Goal: Contribute content

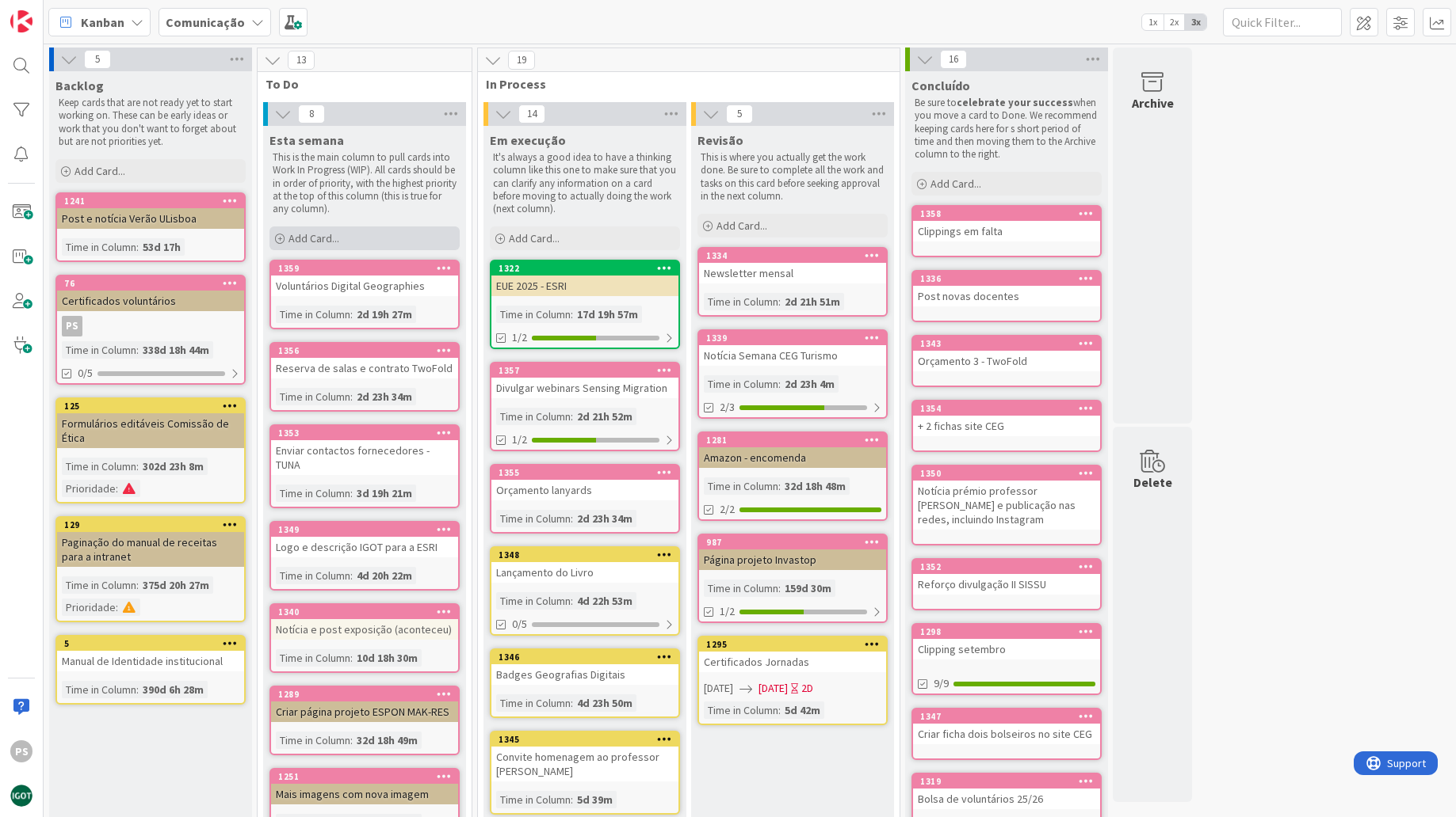
click at [388, 234] on div "Add Card..." at bounding box center [365, 238] width 191 height 23
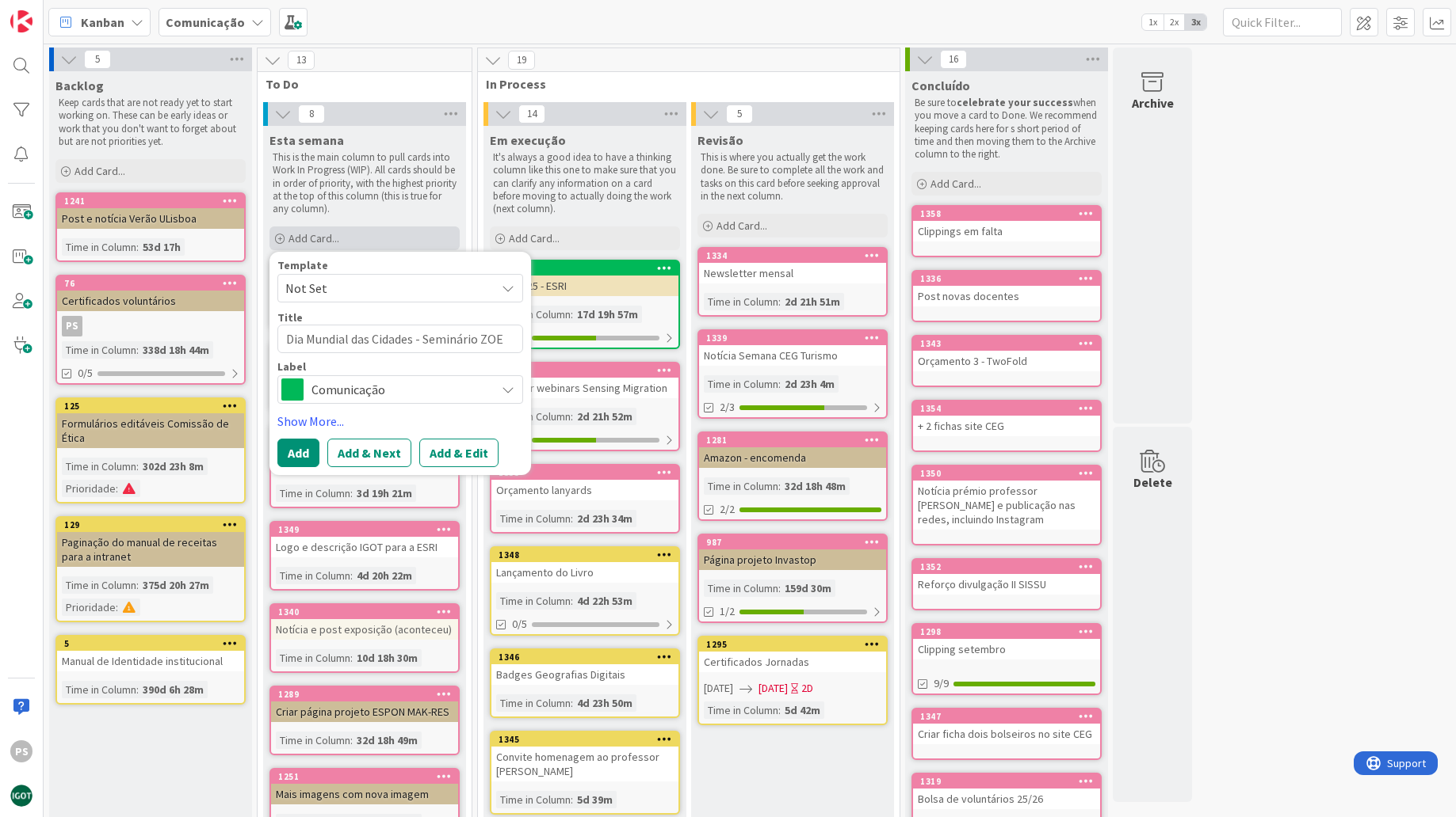
type textarea "x"
type textarea "Dia Mundial das Cidades - Seminário ZOE"
click at [415, 387] on span "Comunicação" at bounding box center [400, 389] width 176 height 22
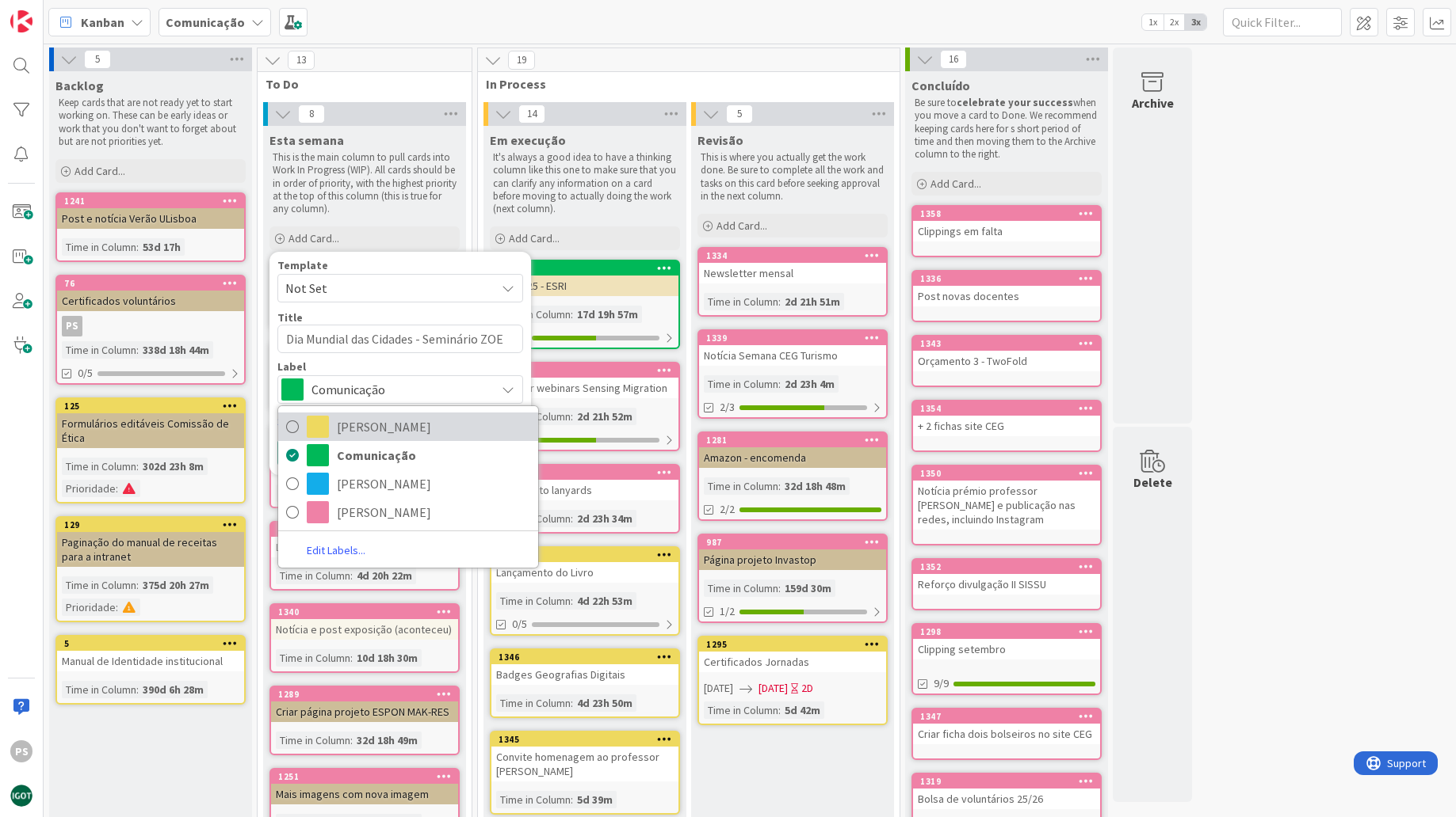
click at [403, 429] on span "Maria João" at bounding box center [433, 427] width 194 height 23
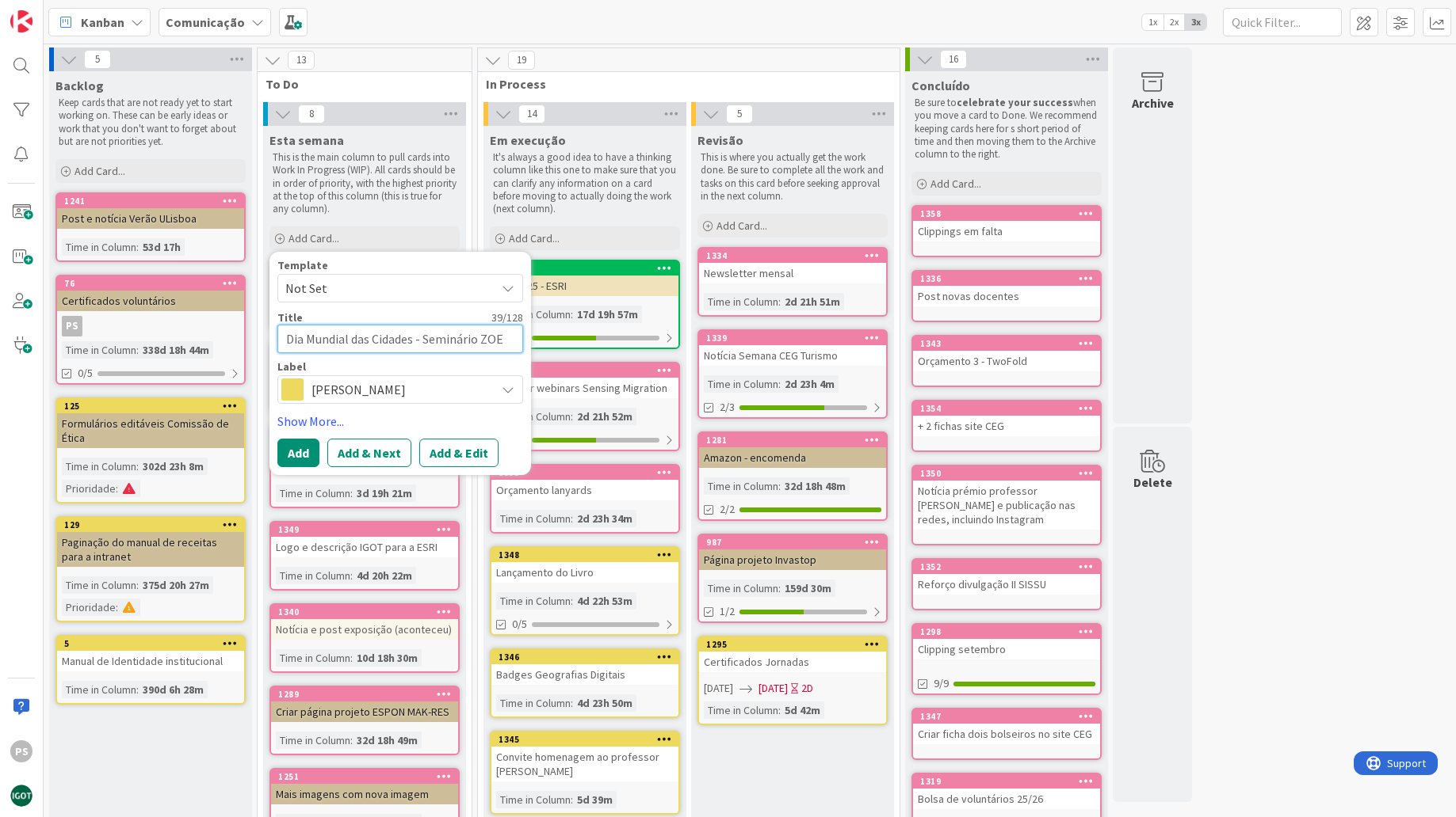
drag, startPoint x: 287, startPoint y: 342, endPoint x: 325, endPoint y: 345, distance: 38.1
click at [288, 343] on textarea "Dia Mundial das Cidades - Seminário ZOE" at bounding box center [400, 338] width 245 height 28
type textarea "x"
type textarea "CDia Mundial das Cidades - Seminário ZOE"
type textarea "x"
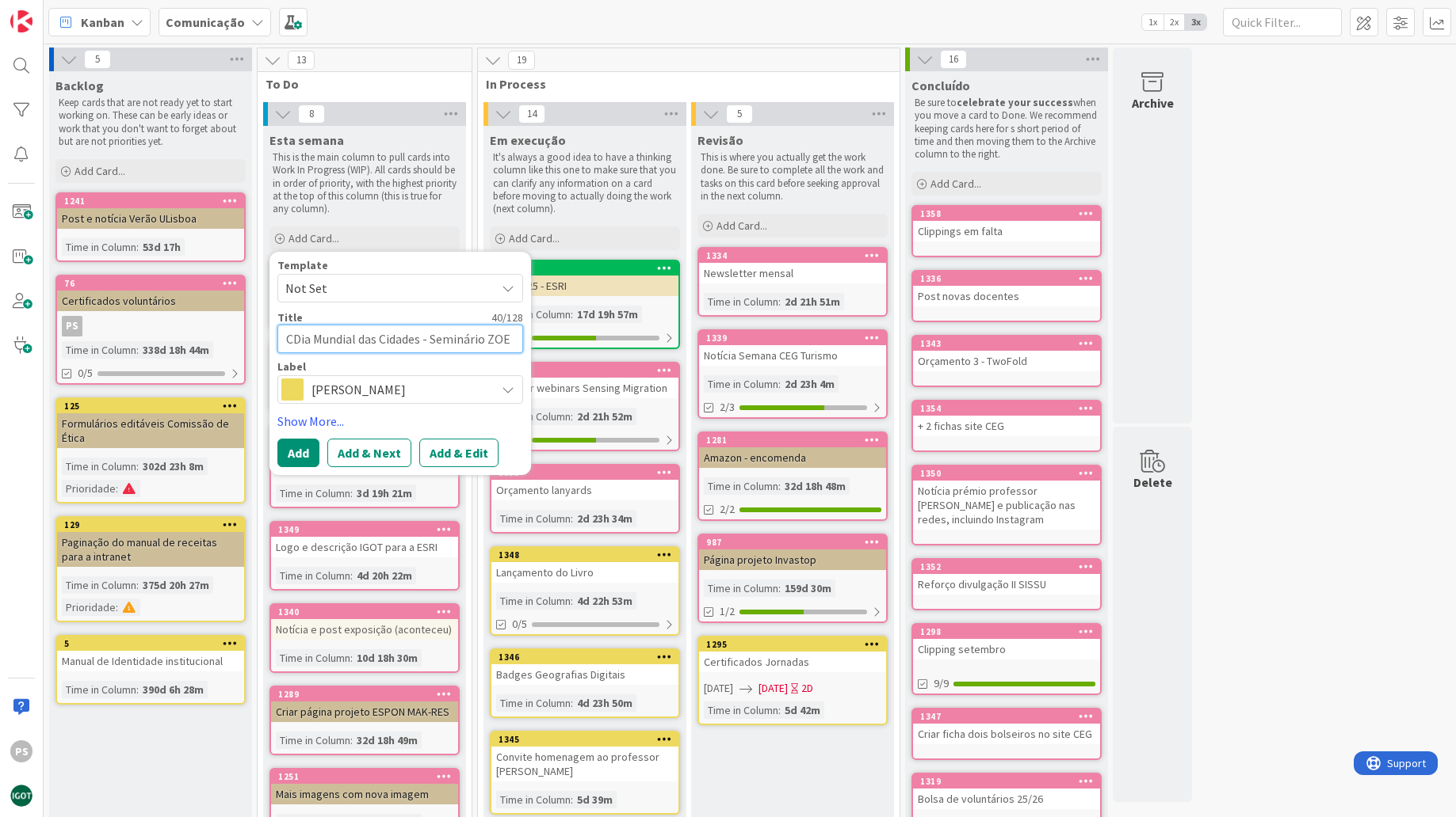
type textarea "CaDia Mundial das Cidades - Seminário ZOE"
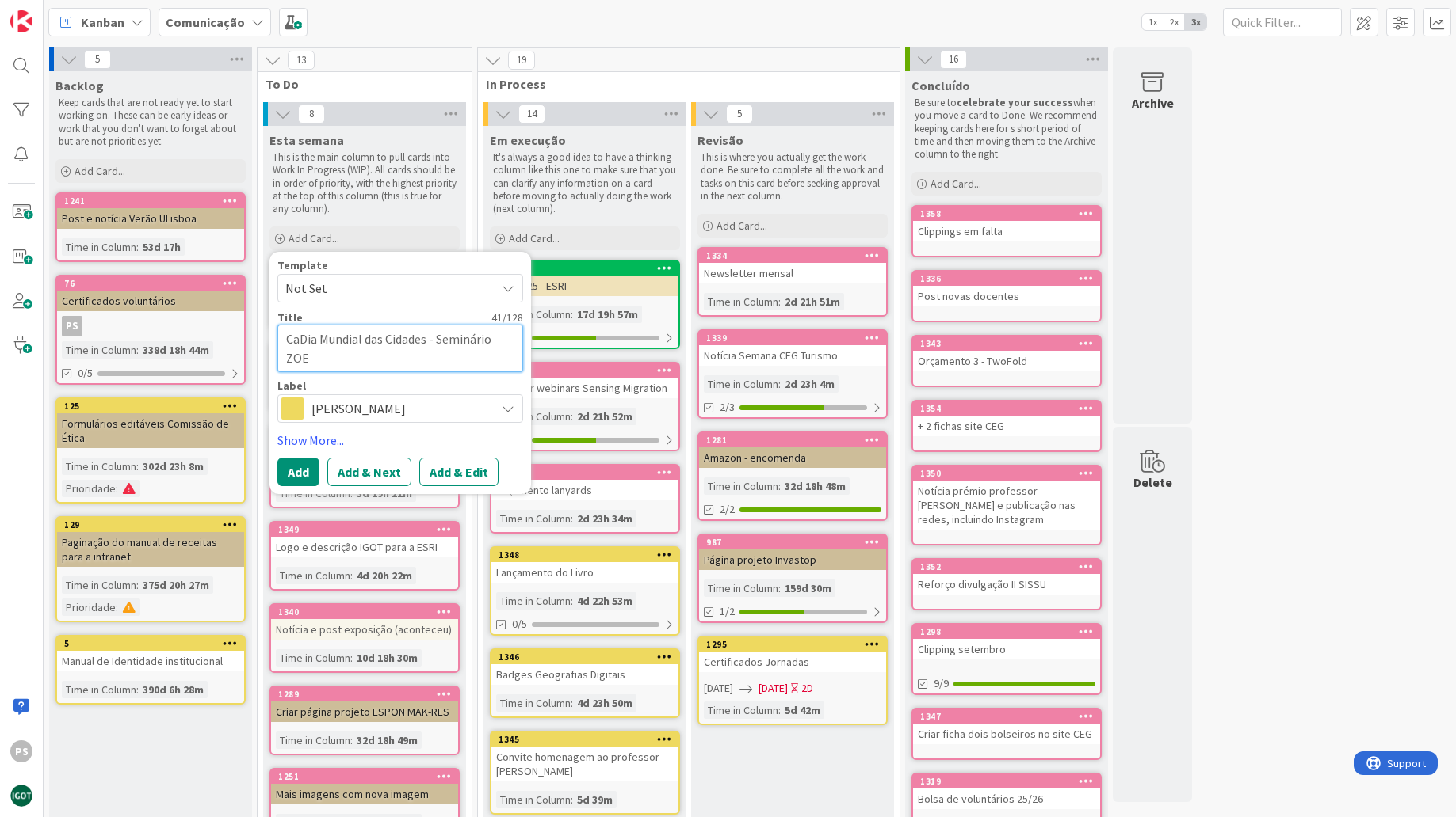
type textarea "x"
type textarea "CarDia Mundial das Cidades - Seminário ZOE"
type textarea "x"
type textarea "CartDia Mundial das Cidades - Seminário ZOE"
type textarea "x"
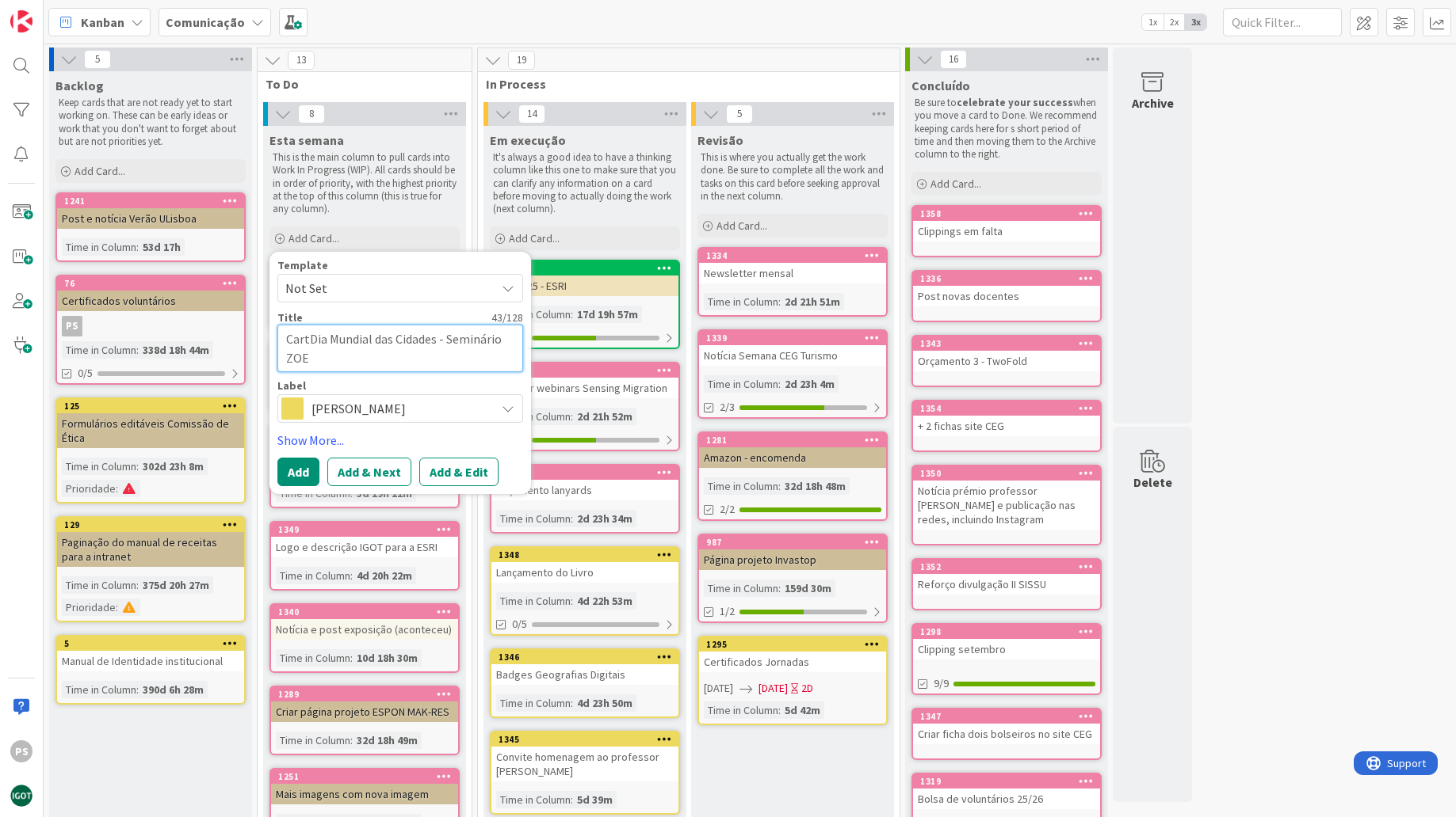
type textarea "CartaDia Mundial das Cidades - Seminário ZOE"
type textarea "x"
type textarea "CartazDia Mundial das Cidades - Seminário ZOE"
type textarea "x"
type textarea "Cartaz Dia Mundial das Cidades - Seminário ZOE"
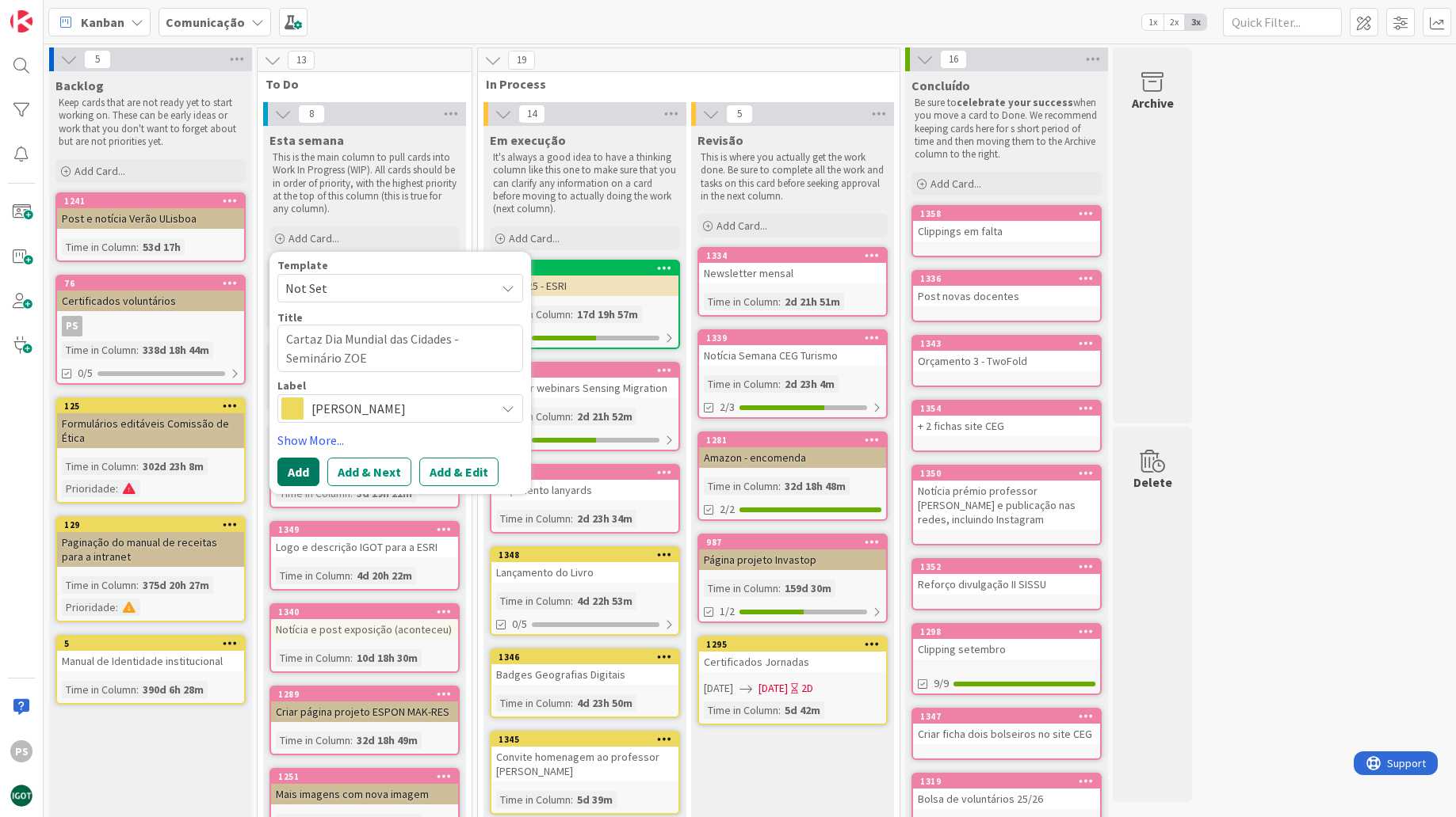
click at [303, 467] on button "Add" at bounding box center [298, 471] width 42 height 28
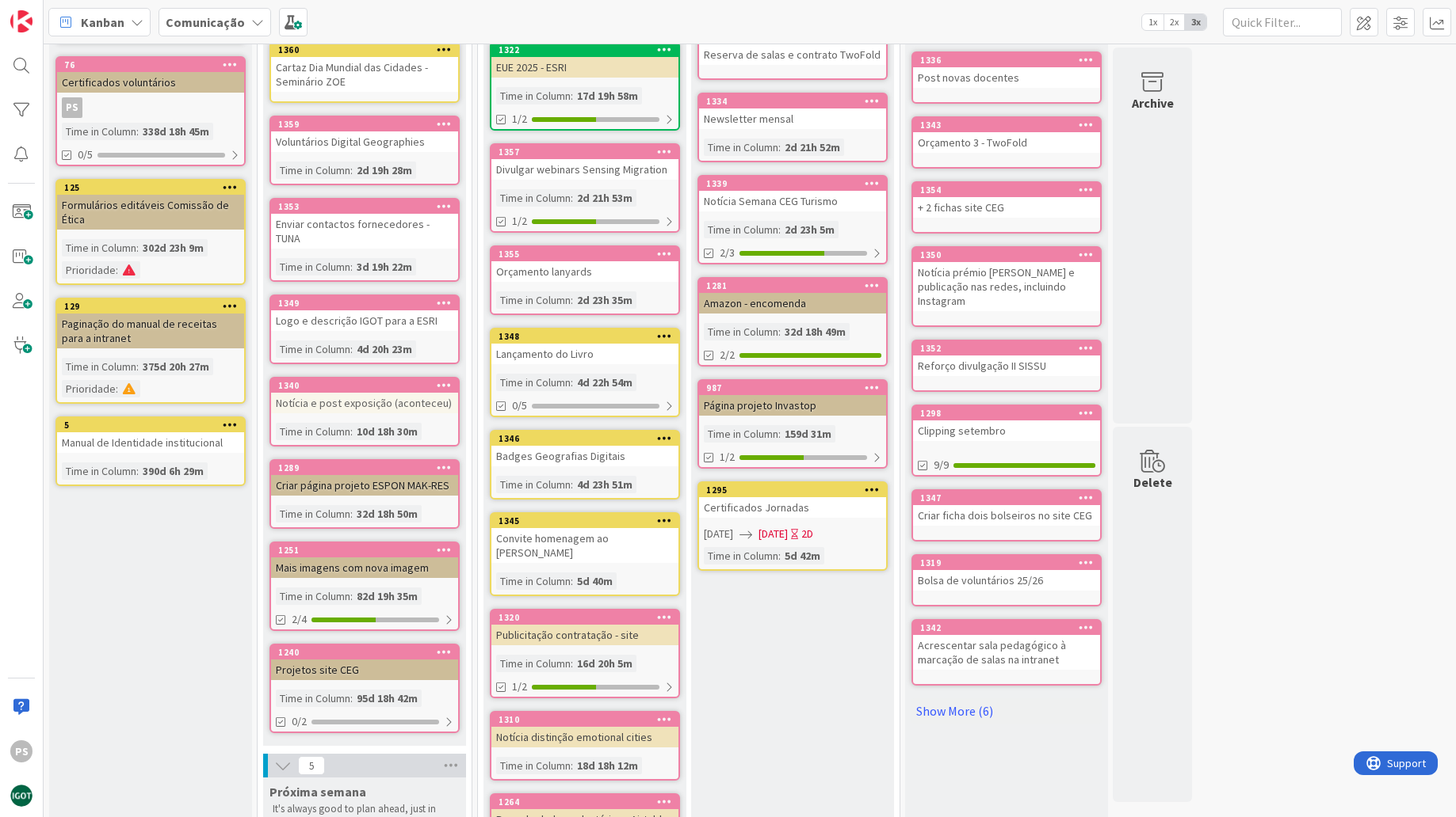
scroll to position [338, 0]
